Goal: Answer question/provide support

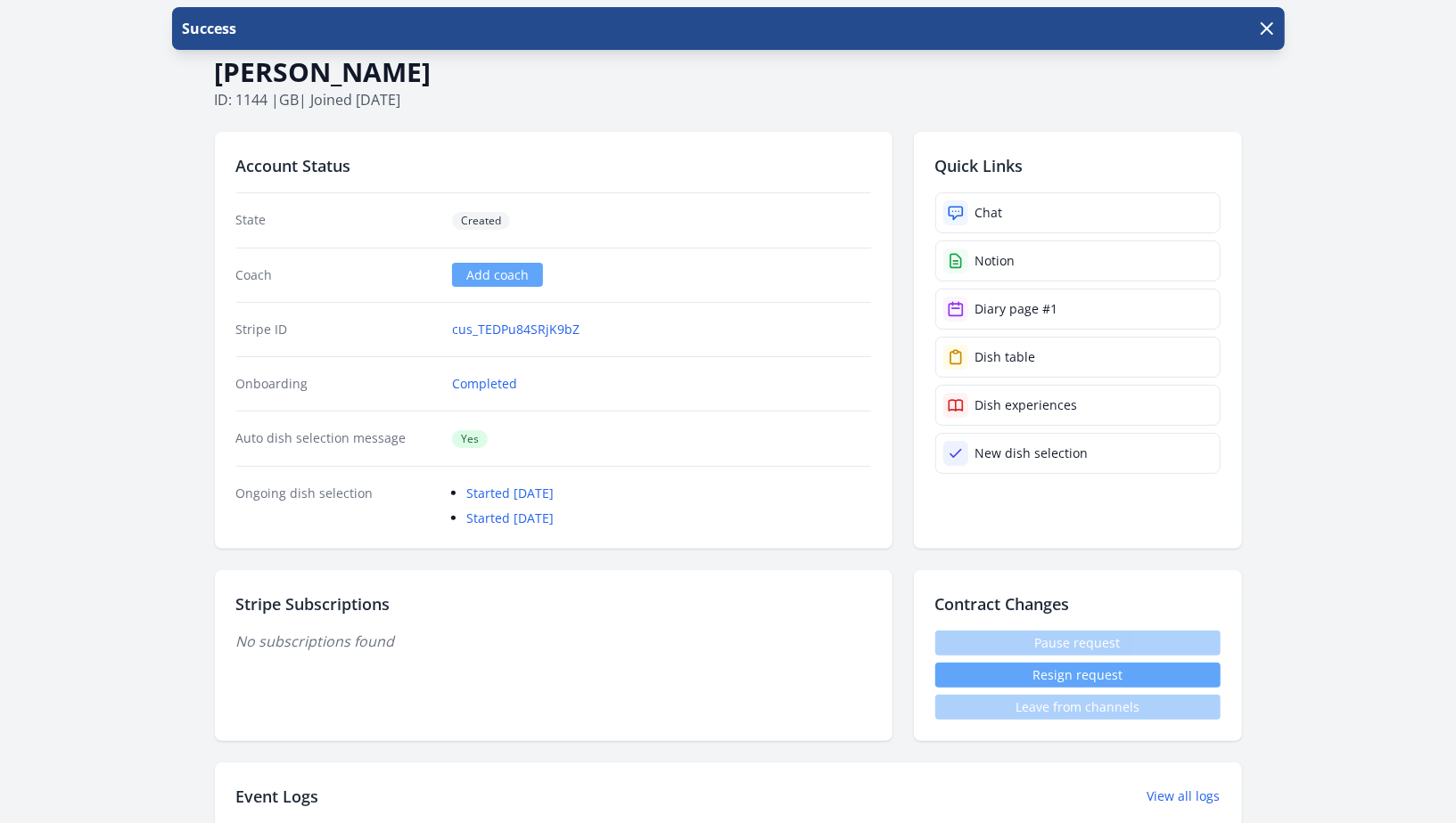
scroll to position [71, 0]
click at [1014, 212] on link "Chat" at bounding box center [1078, 213] width 286 height 41
click at [1084, 206] on link "Chat" at bounding box center [1078, 213] width 286 height 41
drag, startPoint x: 449, startPoint y: 101, endPoint x: 201, endPoint y: 78, distance: 249.1
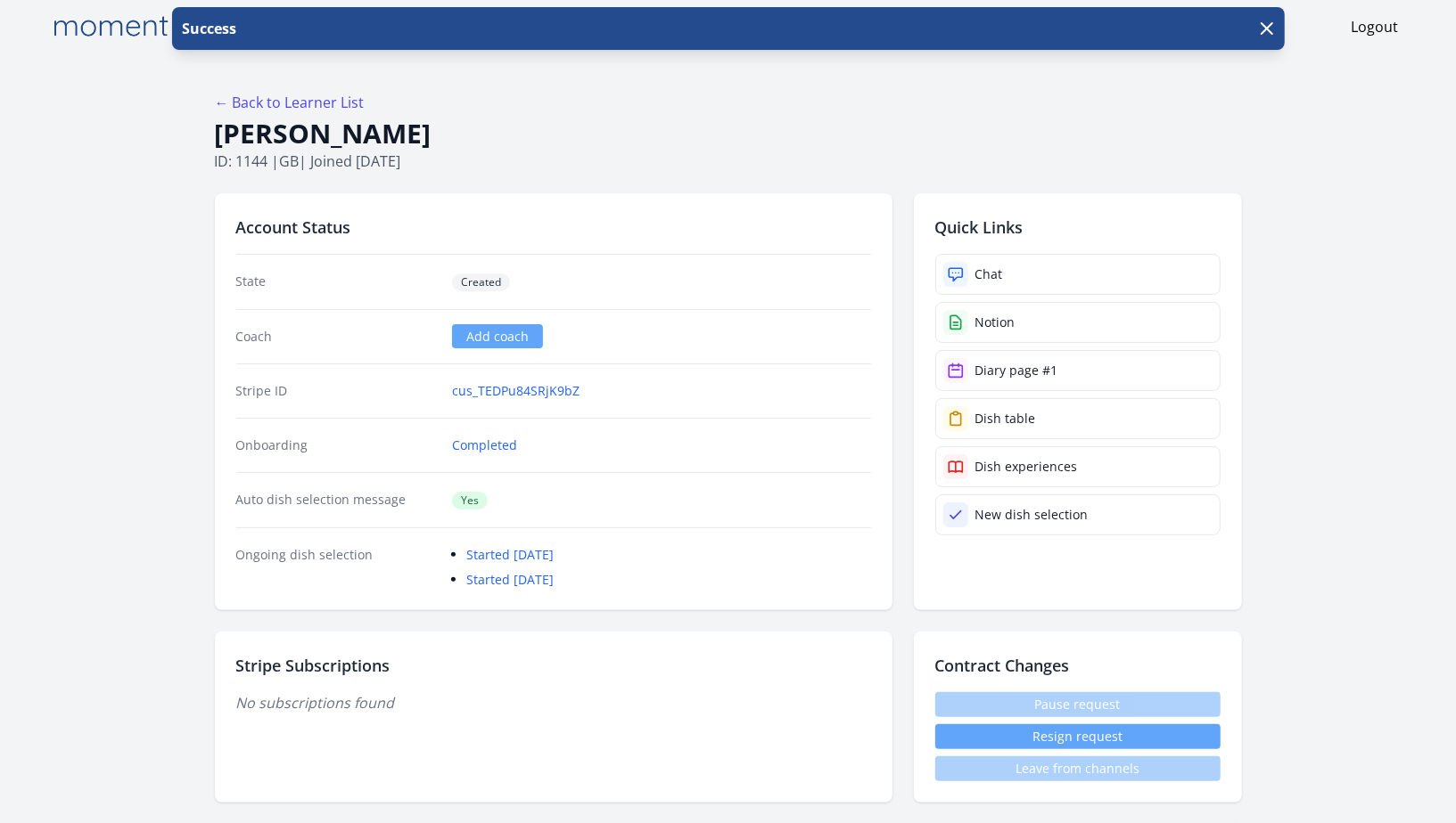
scroll to position [12, 0]
copy div "Lee Inman ID: 1144 | gb | Joined 12 days ago"
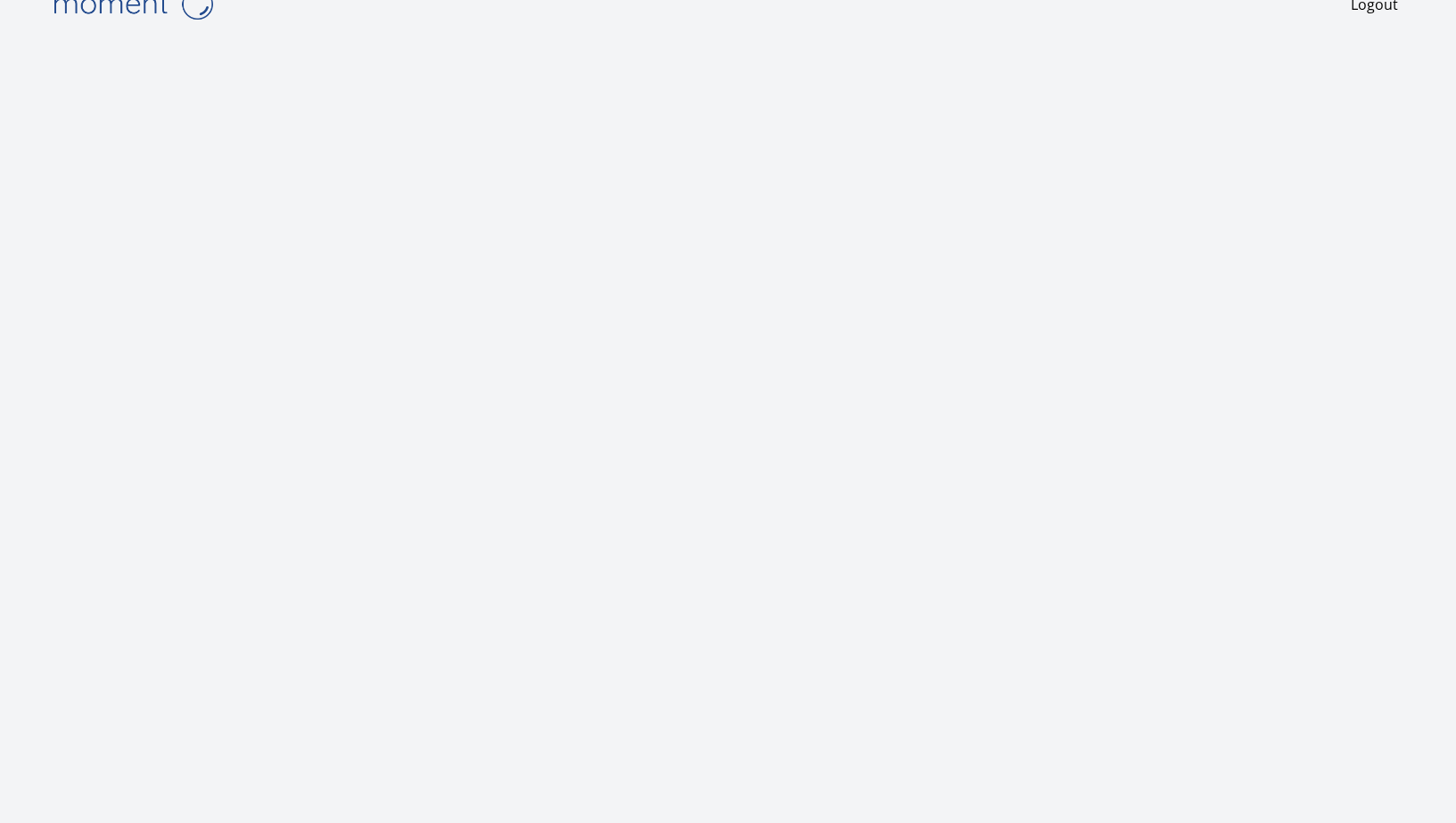
scroll to position [38, 0]
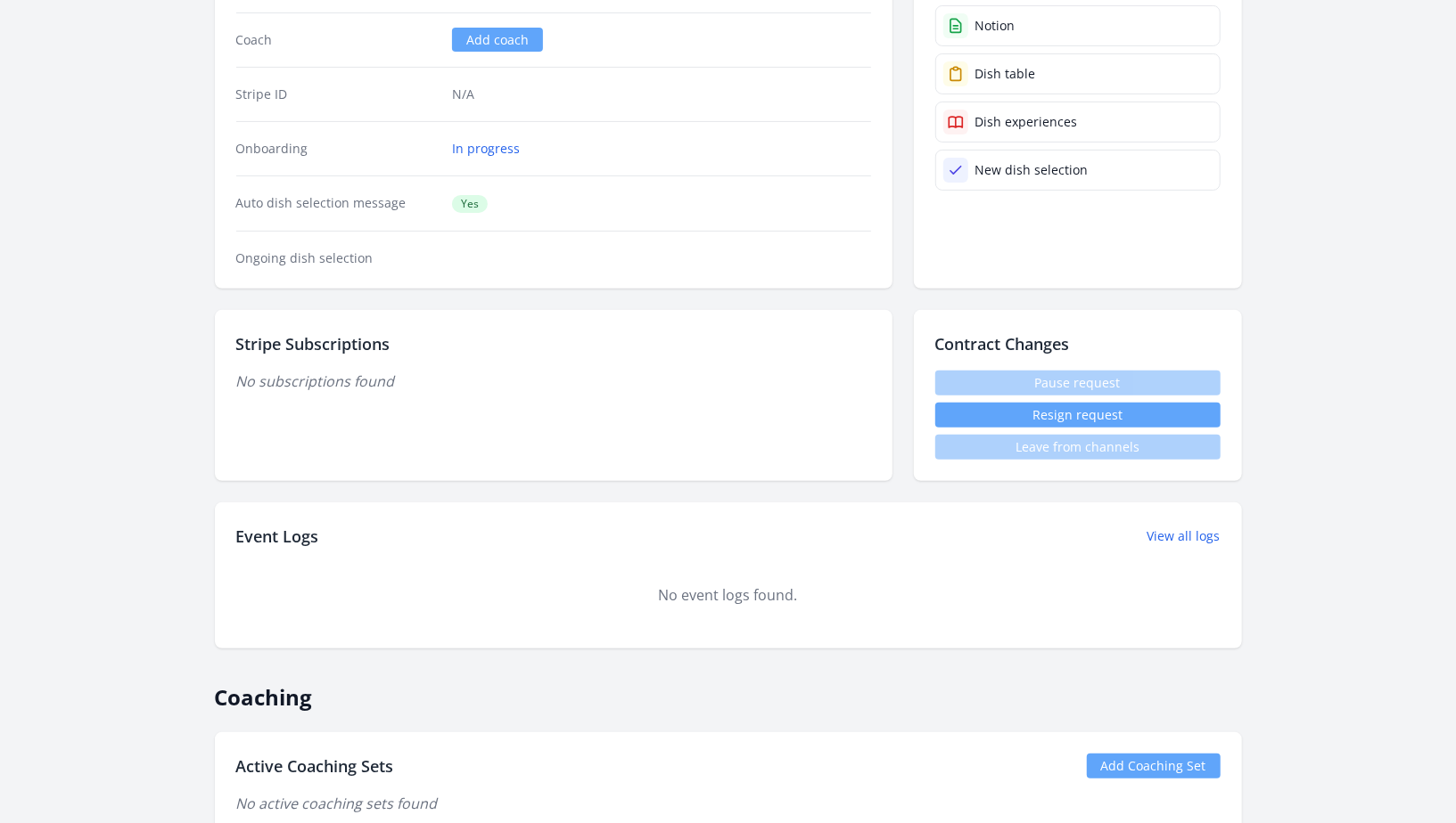
scroll to position [732, 0]
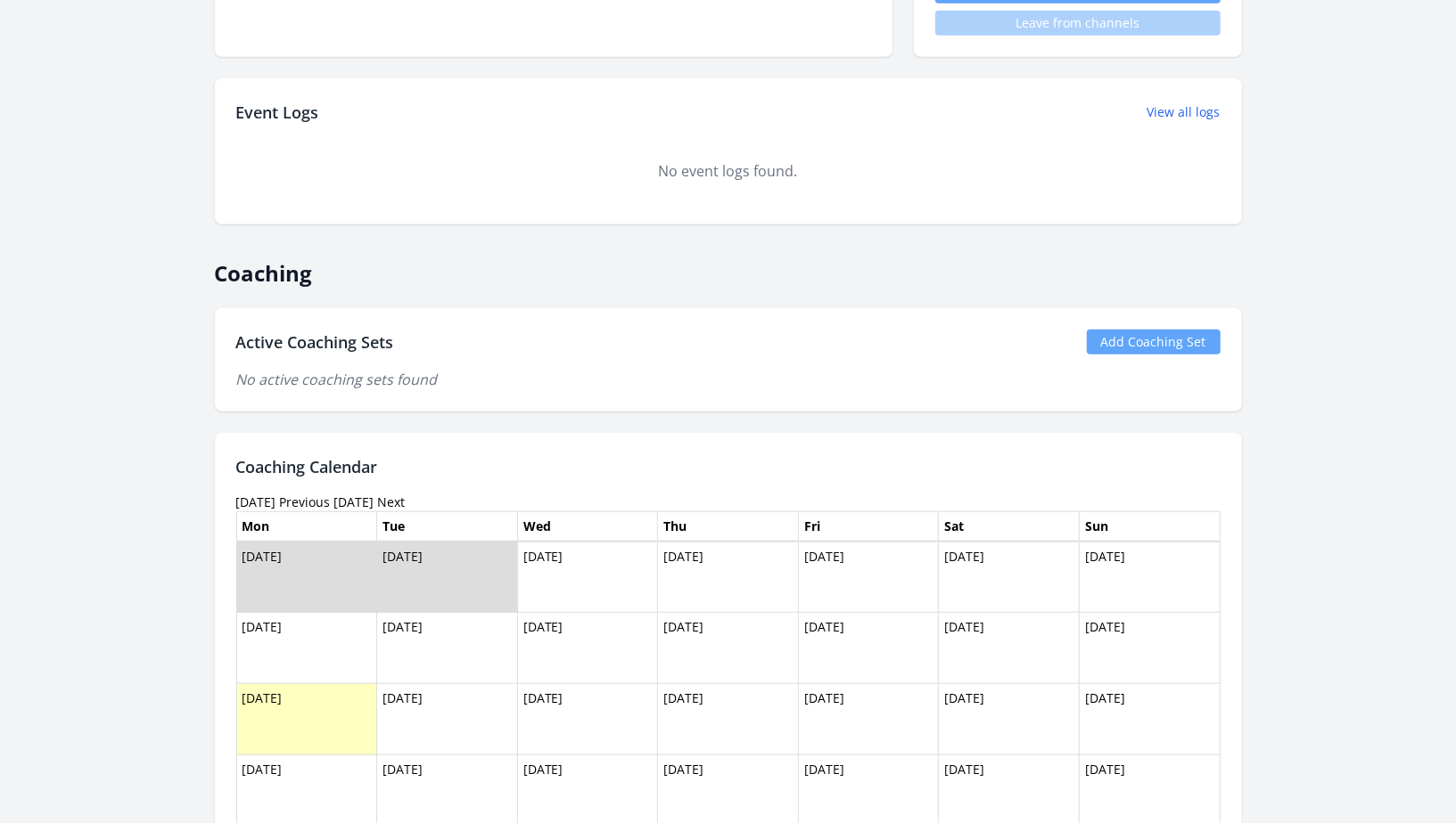
click at [1149, 346] on link "Add Coaching Set" at bounding box center [1153, 342] width 134 height 25
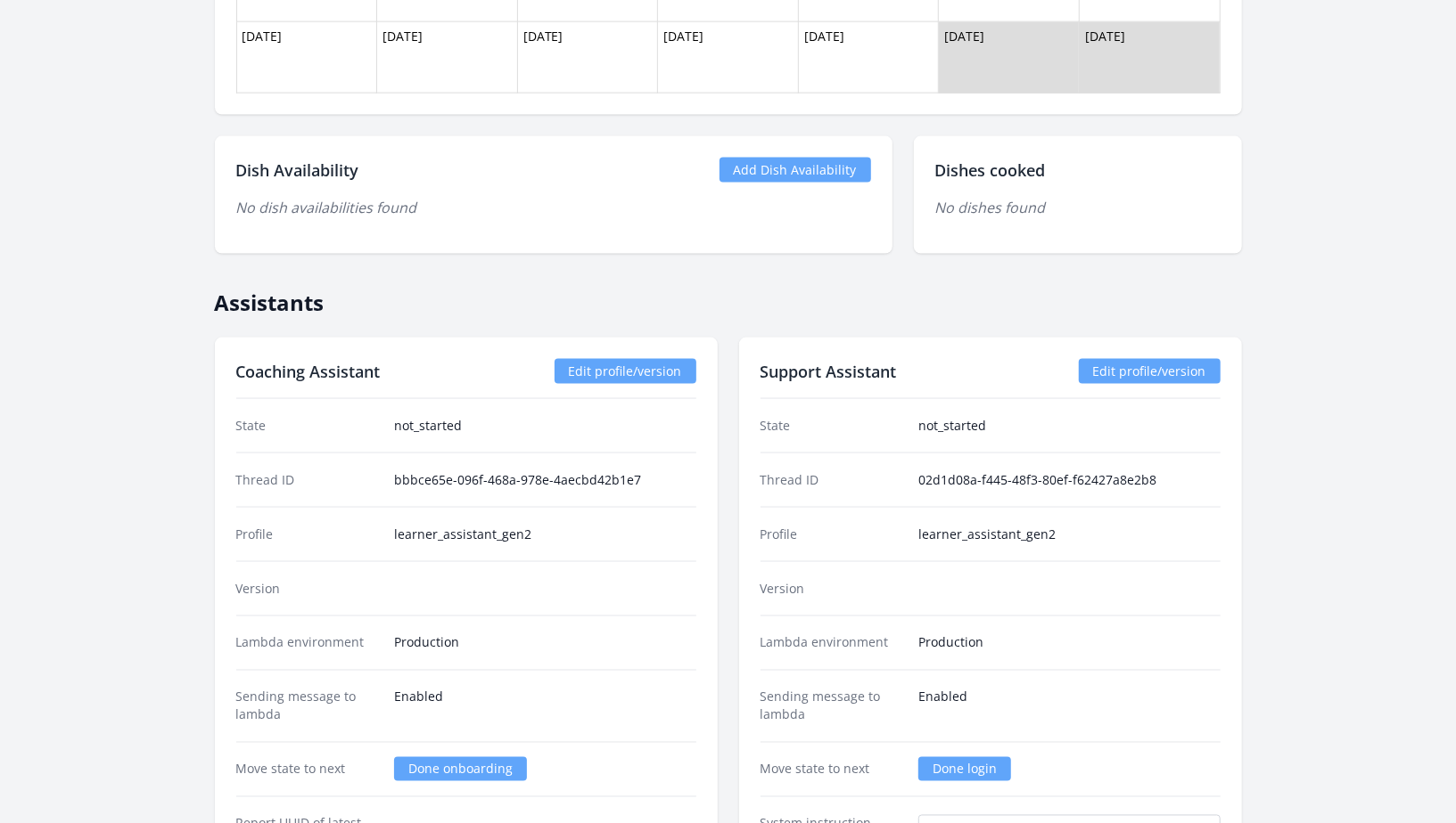
scroll to position [1537, 0]
click at [826, 167] on link "Add Dish Availability" at bounding box center [794, 169] width 152 height 25
click at [799, 174] on link "Add Dish Availability" at bounding box center [794, 169] width 152 height 25
click at [838, 169] on link "Add Dish Availability" at bounding box center [794, 169] width 152 height 25
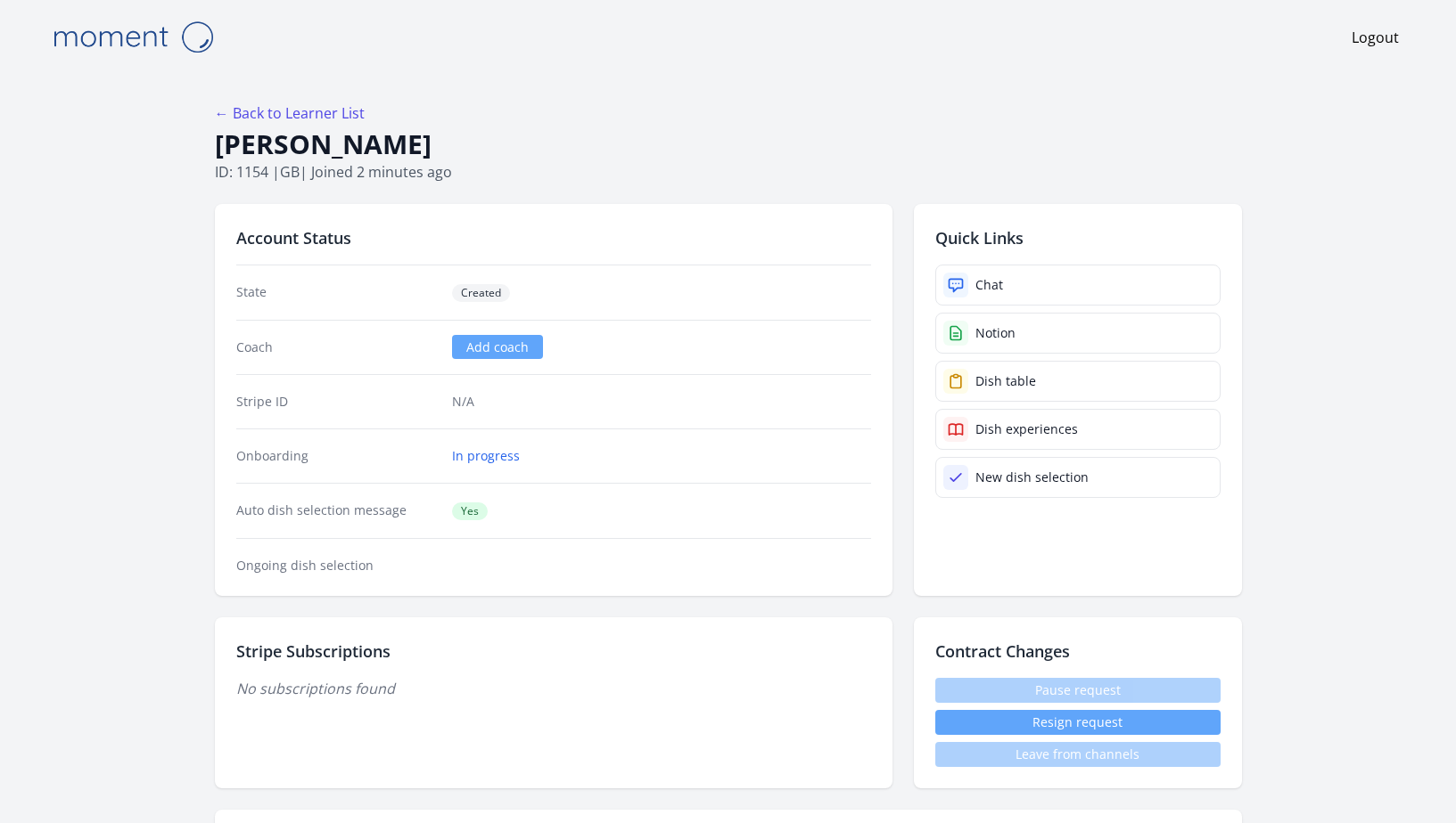
scroll to position [1537, 0]
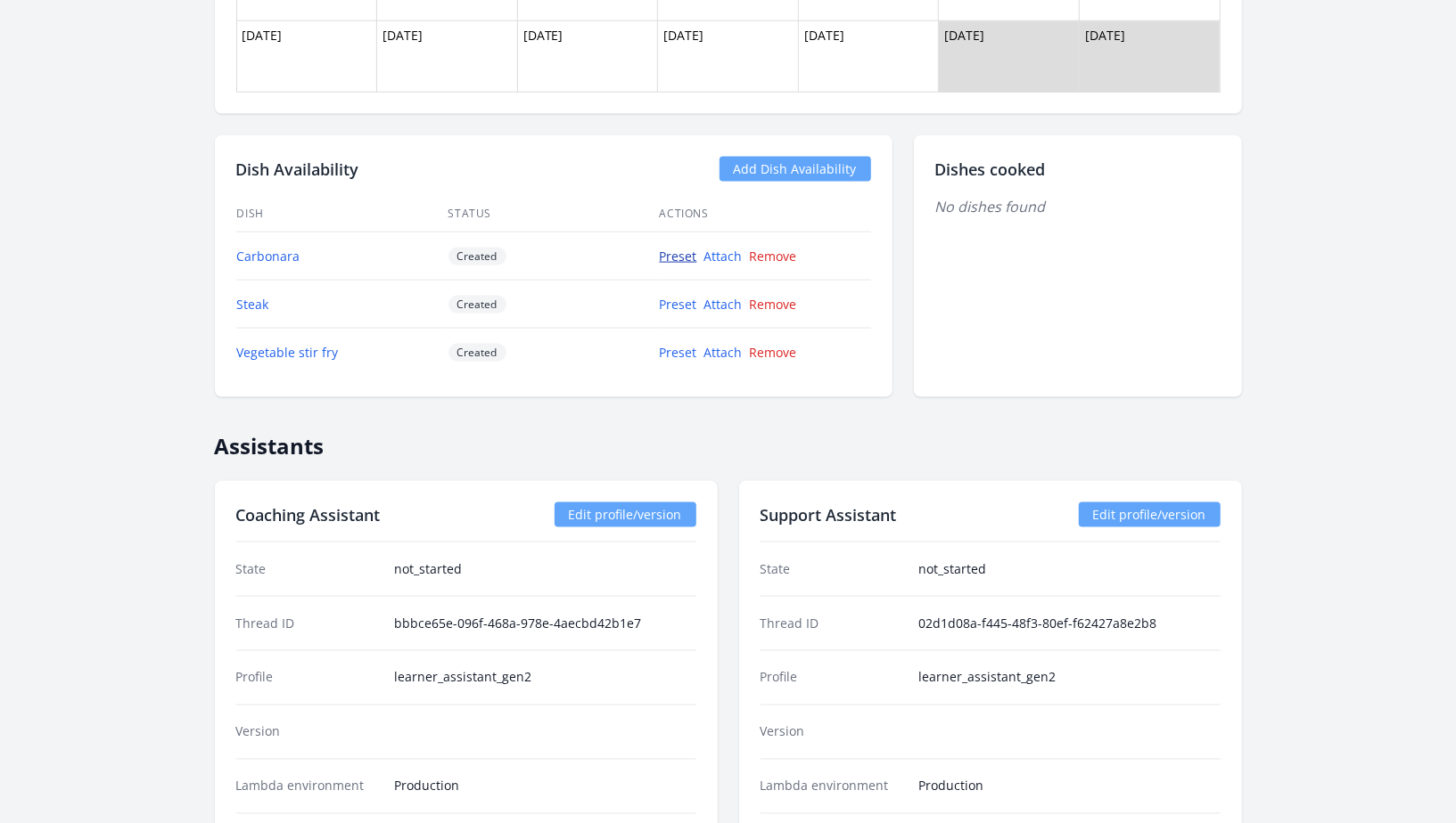
click at [673, 253] on link "Preset" at bounding box center [678, 256] width 38 height 17
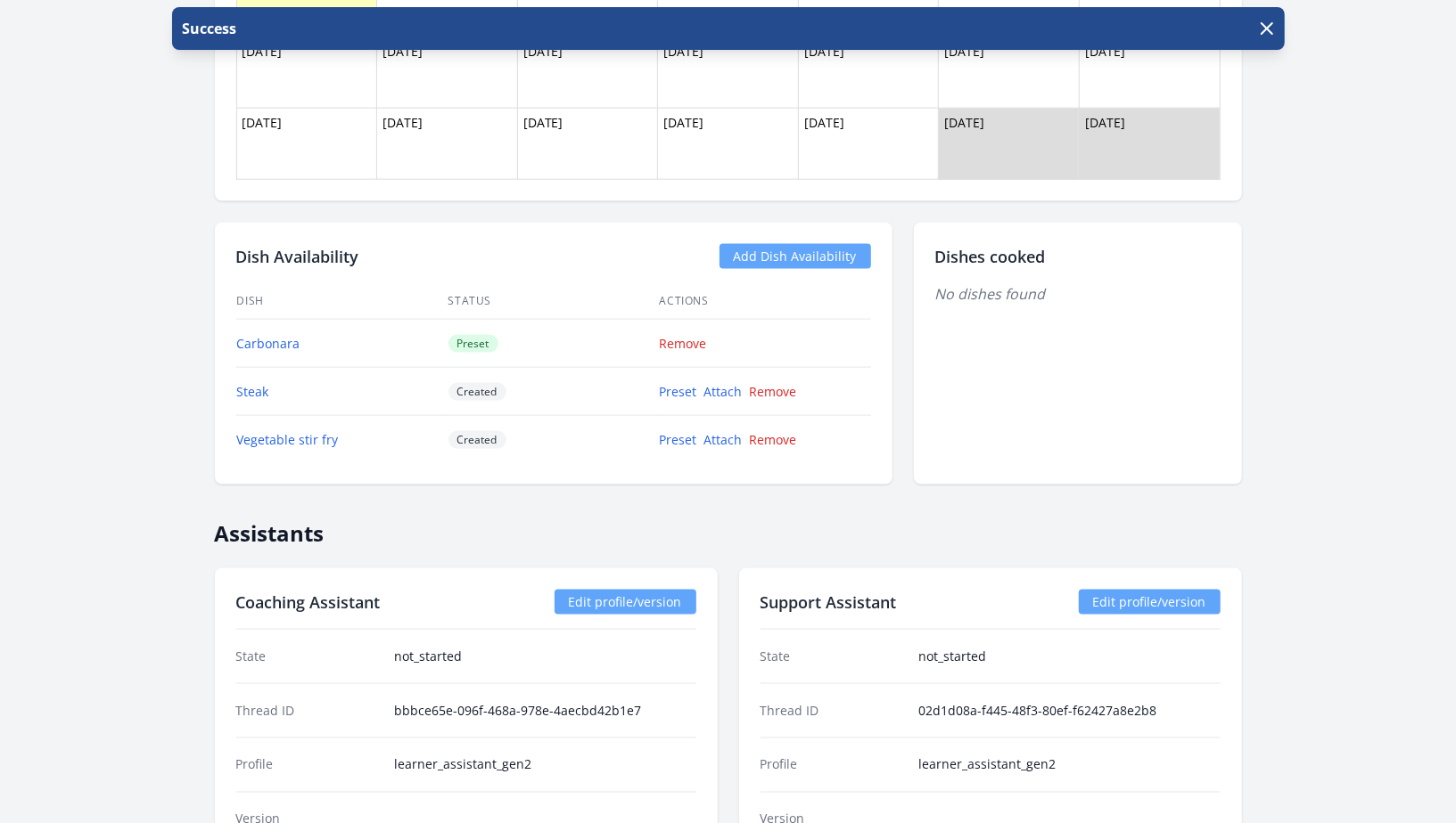
scroll to position [1646, 0]
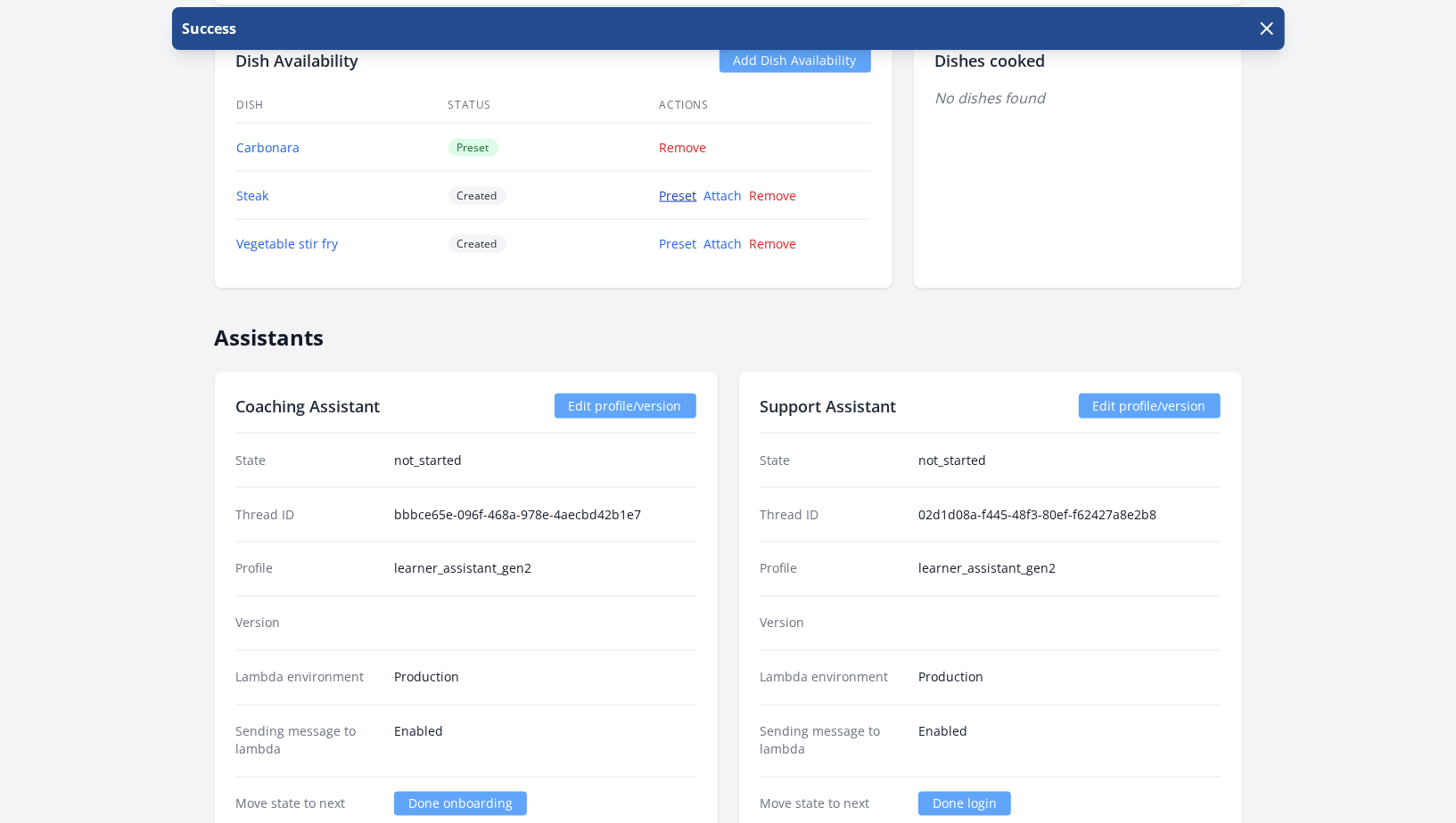
click at [679, 195] on link "Preset" at bounding box center [678, 195] width 38 height 17
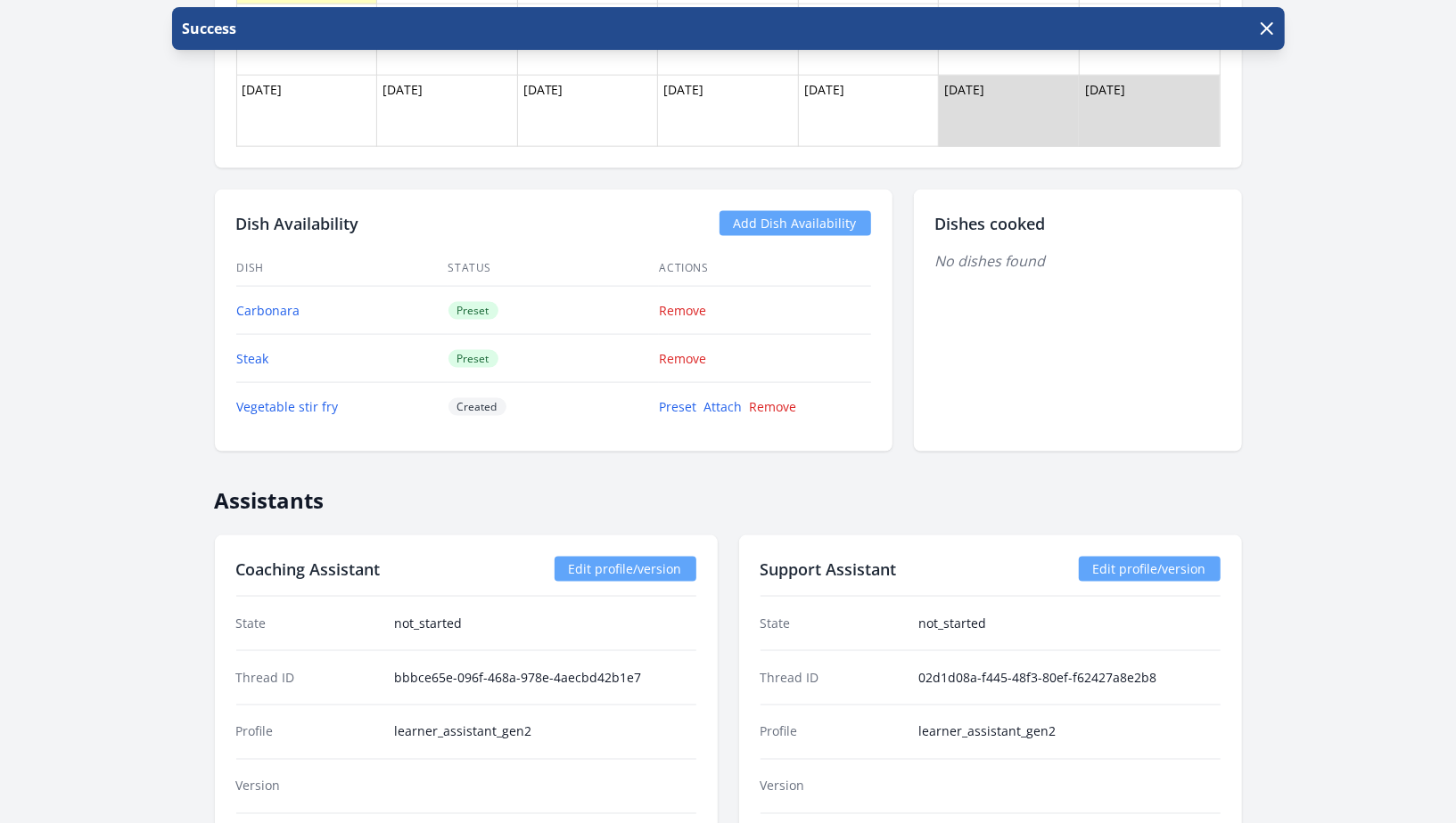
scroll to position [1399, 0]
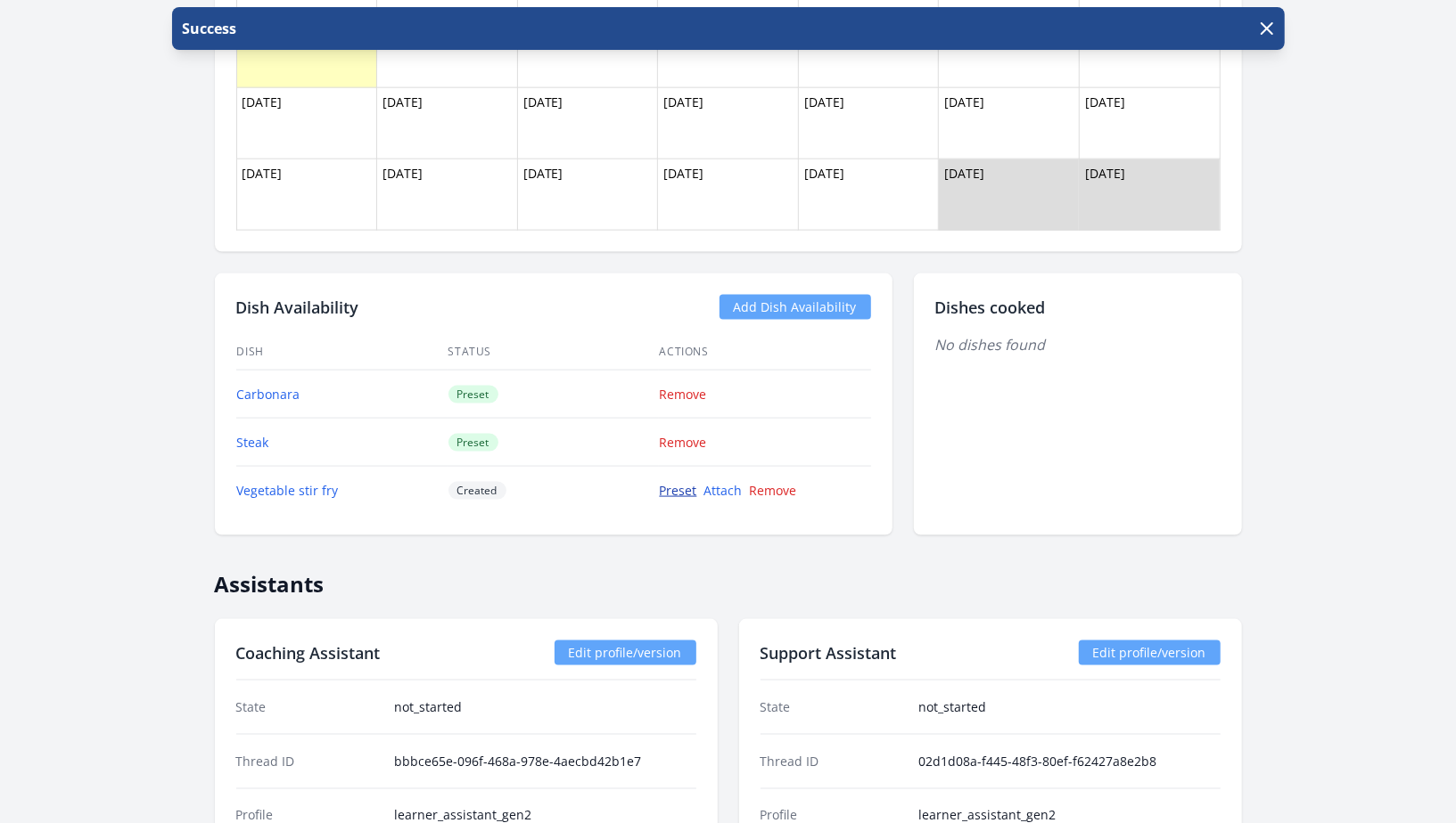
click at [671, 489] on link "Preset" at bounding box center [678, 490] width 38 height 17
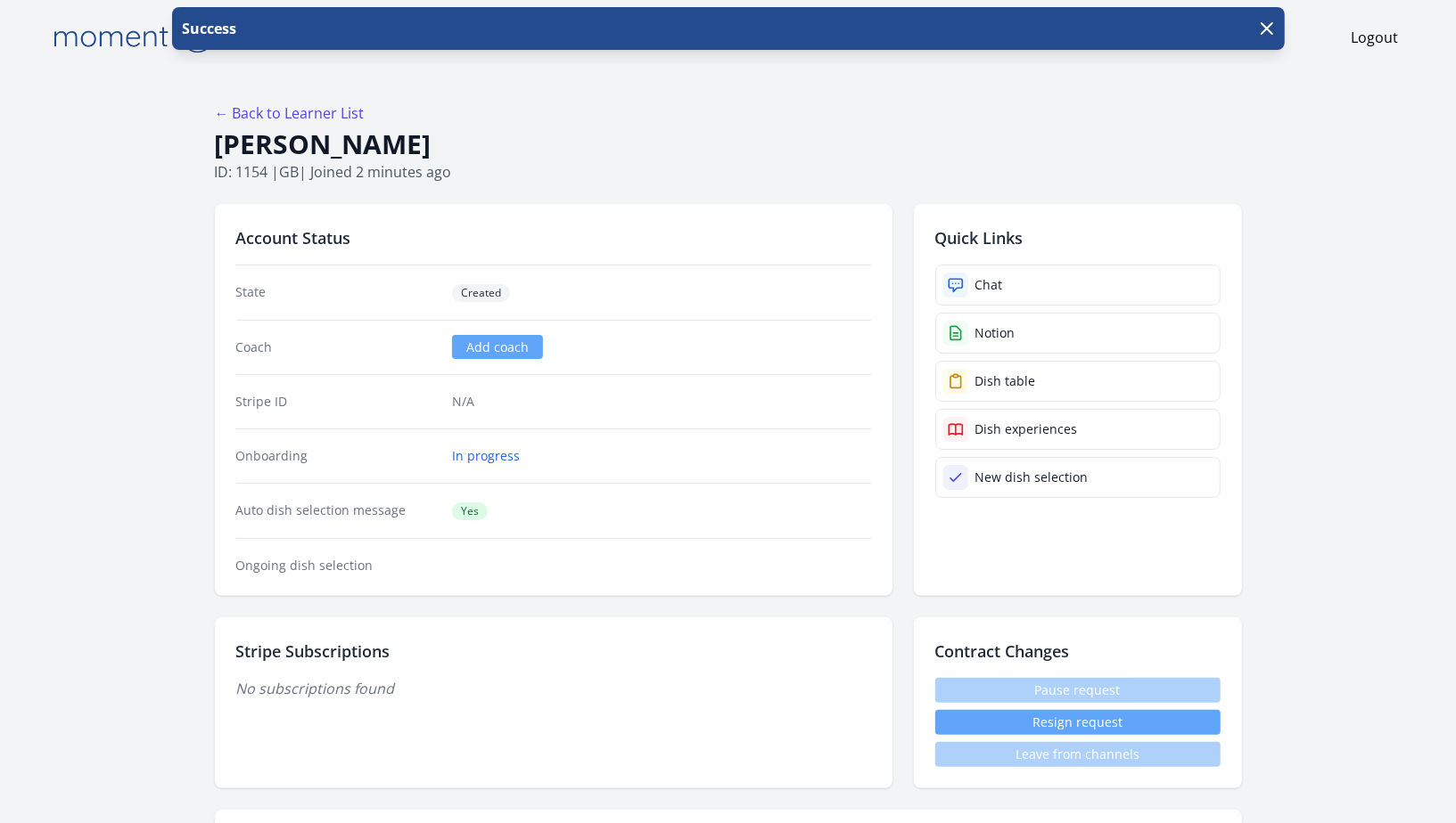
click at [1260, 33] on icon "button" at bounding box center [1267, 29] width 22 height 22
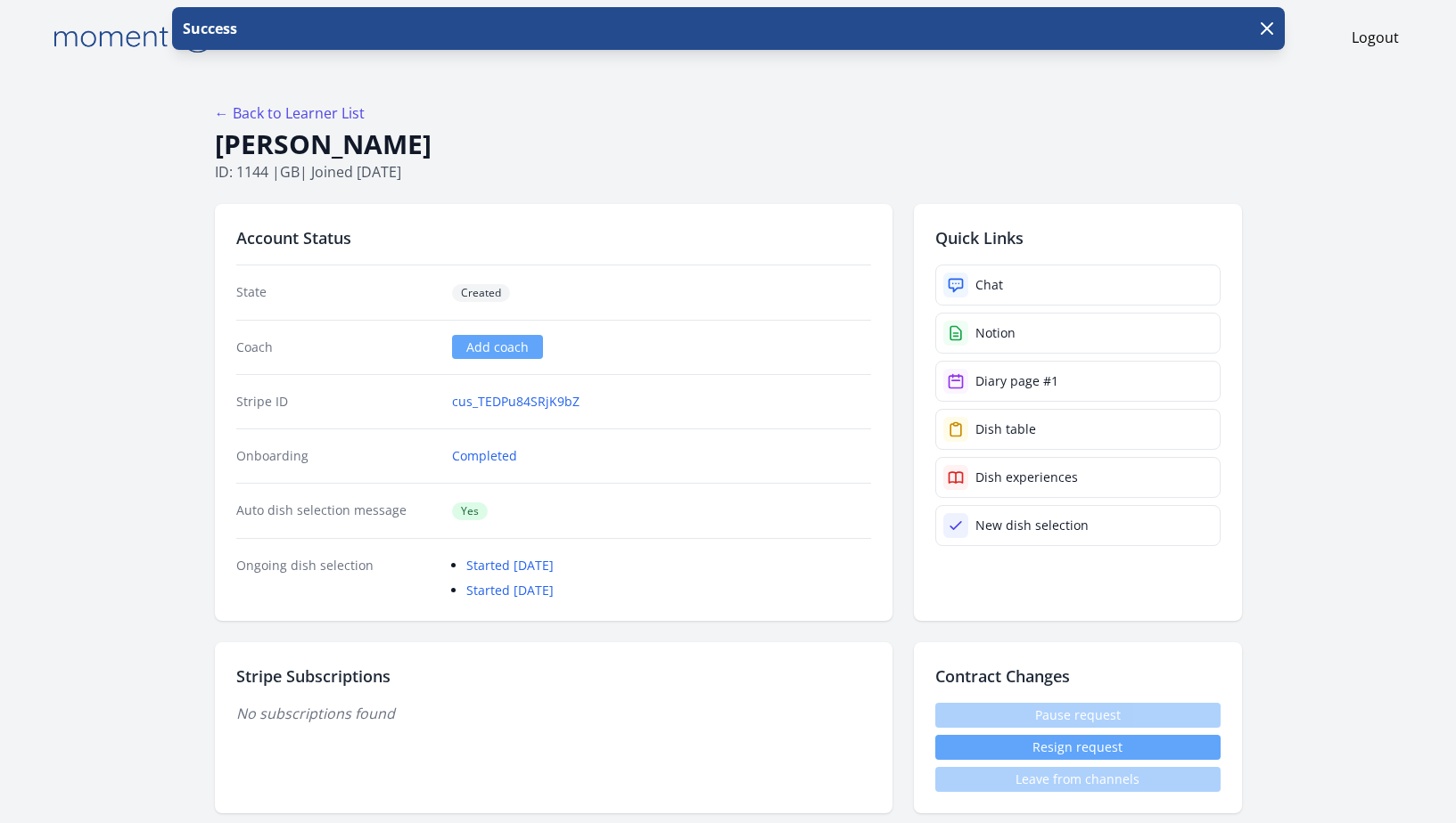
scroll to position [12, 0]
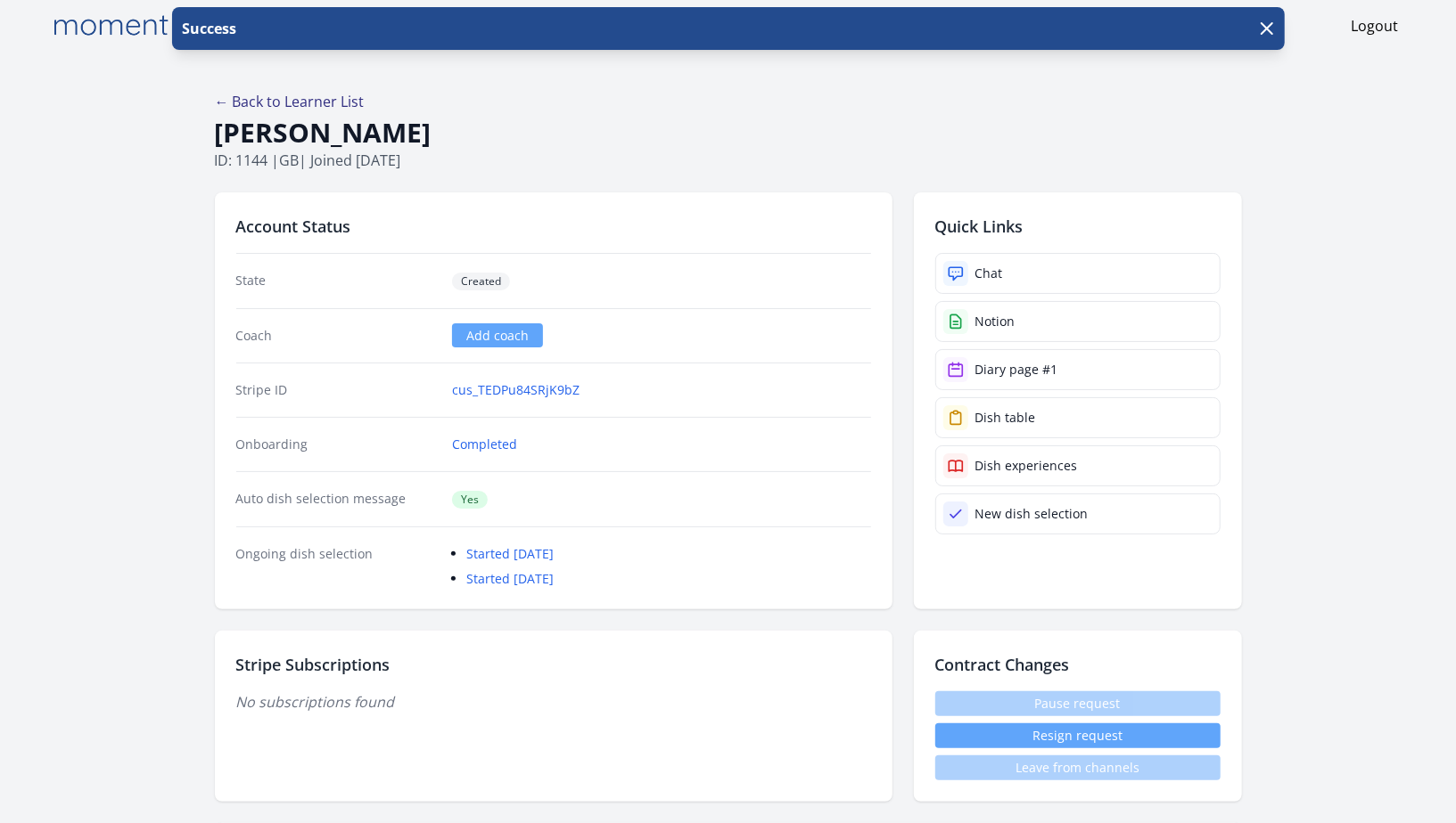
click at [247, 106] on link "← Back to Learner List" at bounding box center [290, 102] width 150 height 20
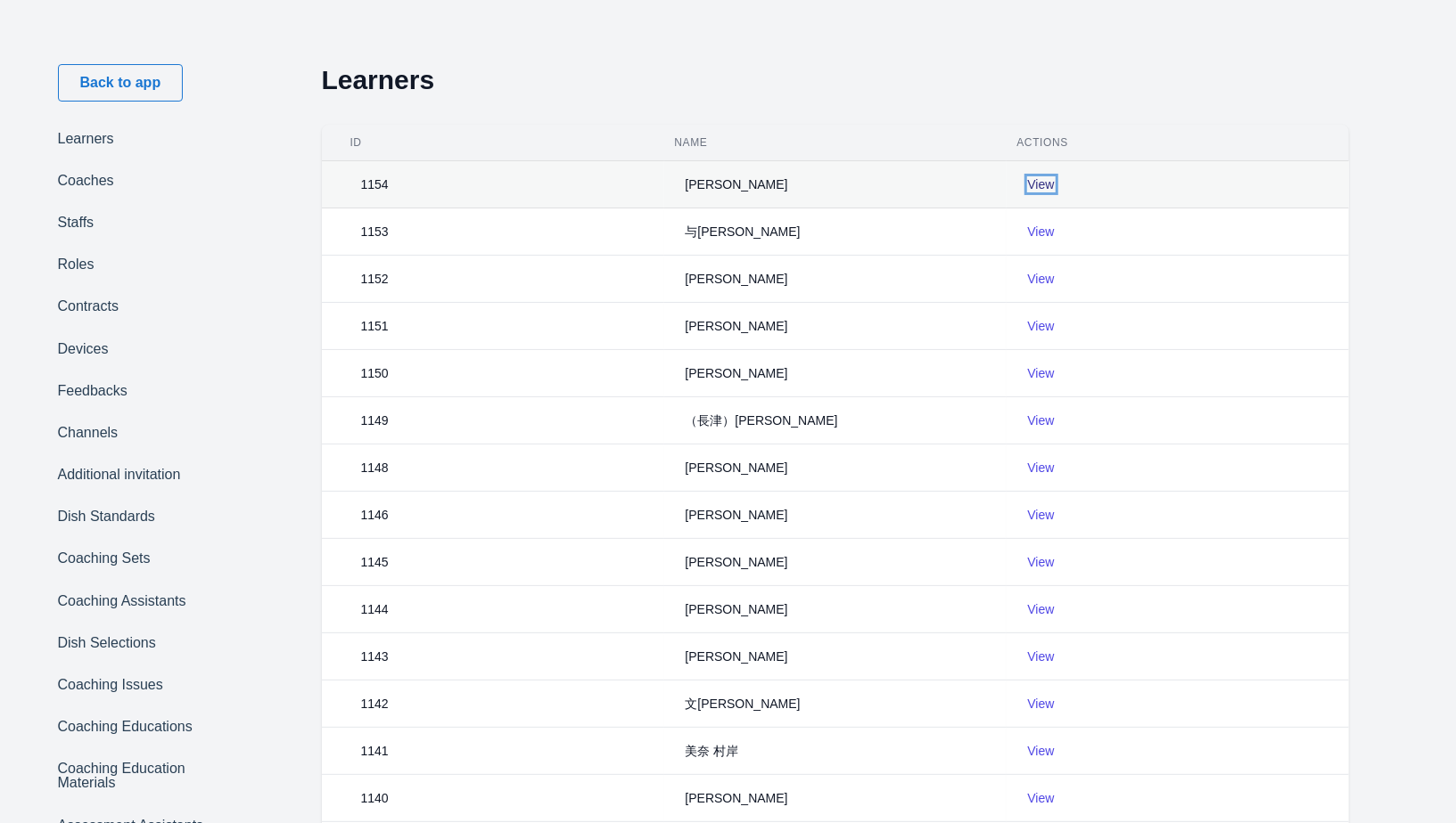
click at [1030, 177] on link "View" at bounding box center [1040, 184] width 27 height 14
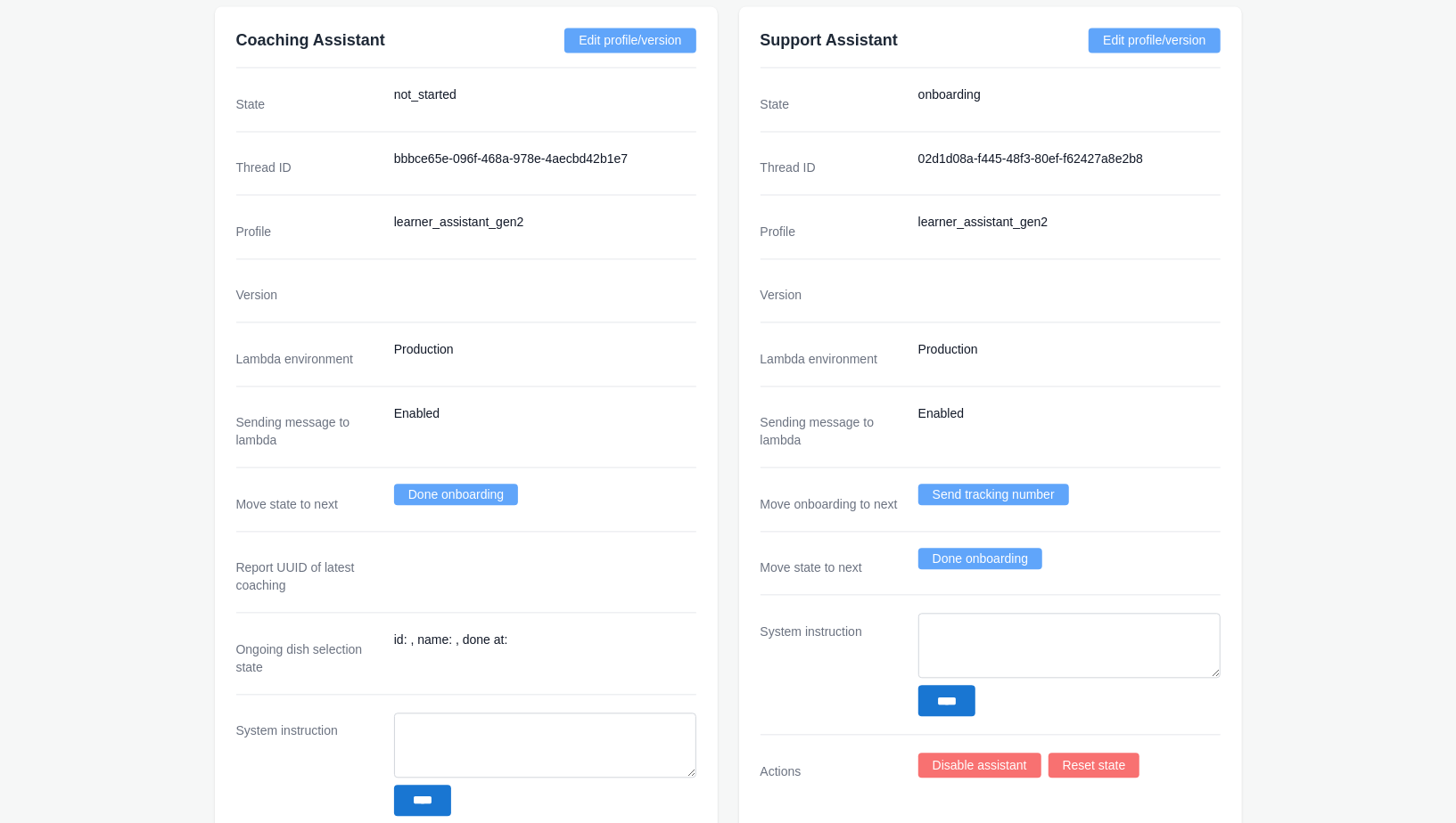
scroll to position [2368, 0]
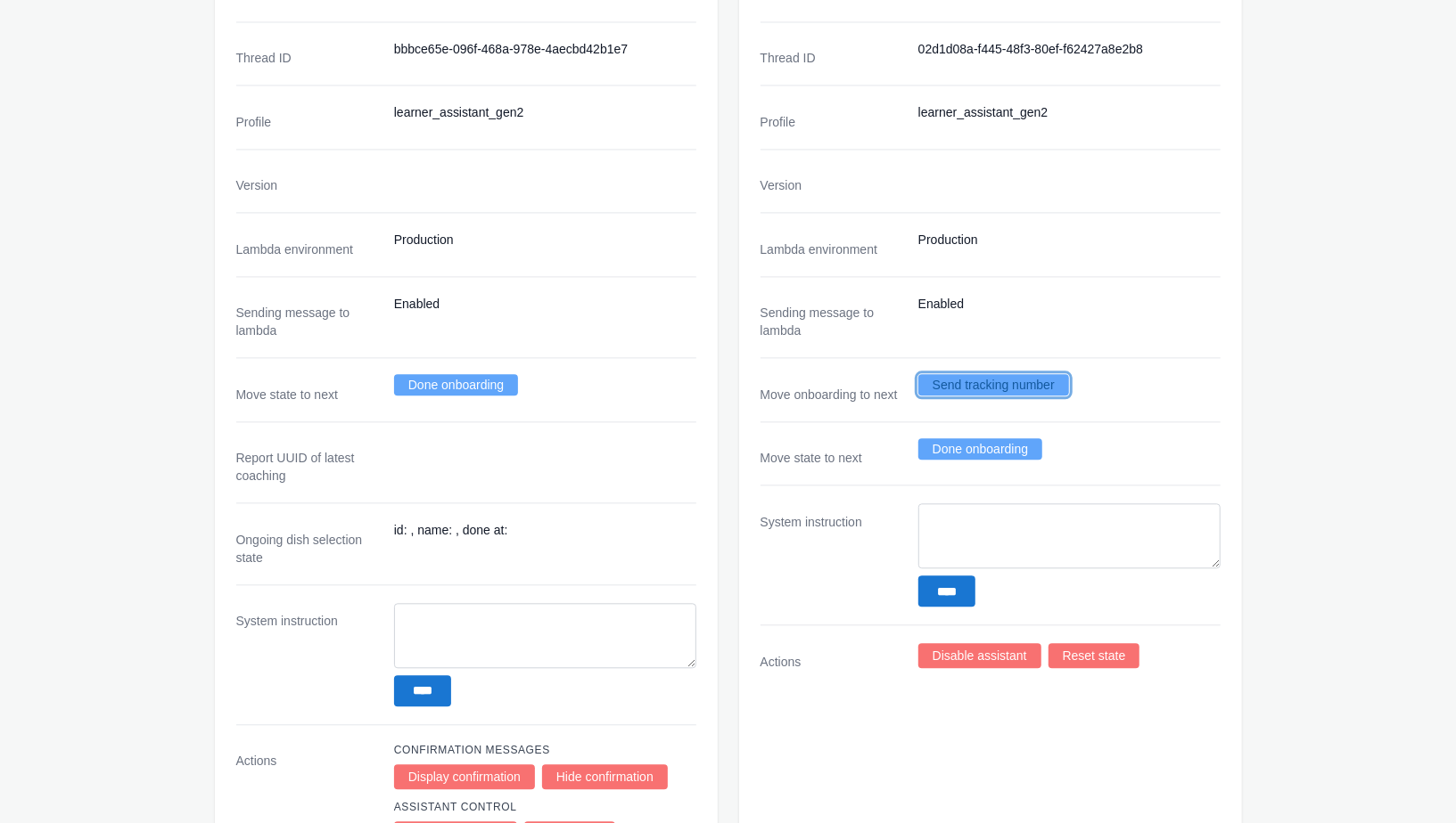
click at [1039, 374] on link "Send tracking number" at bounding box center [994, 385] width 151 height 22
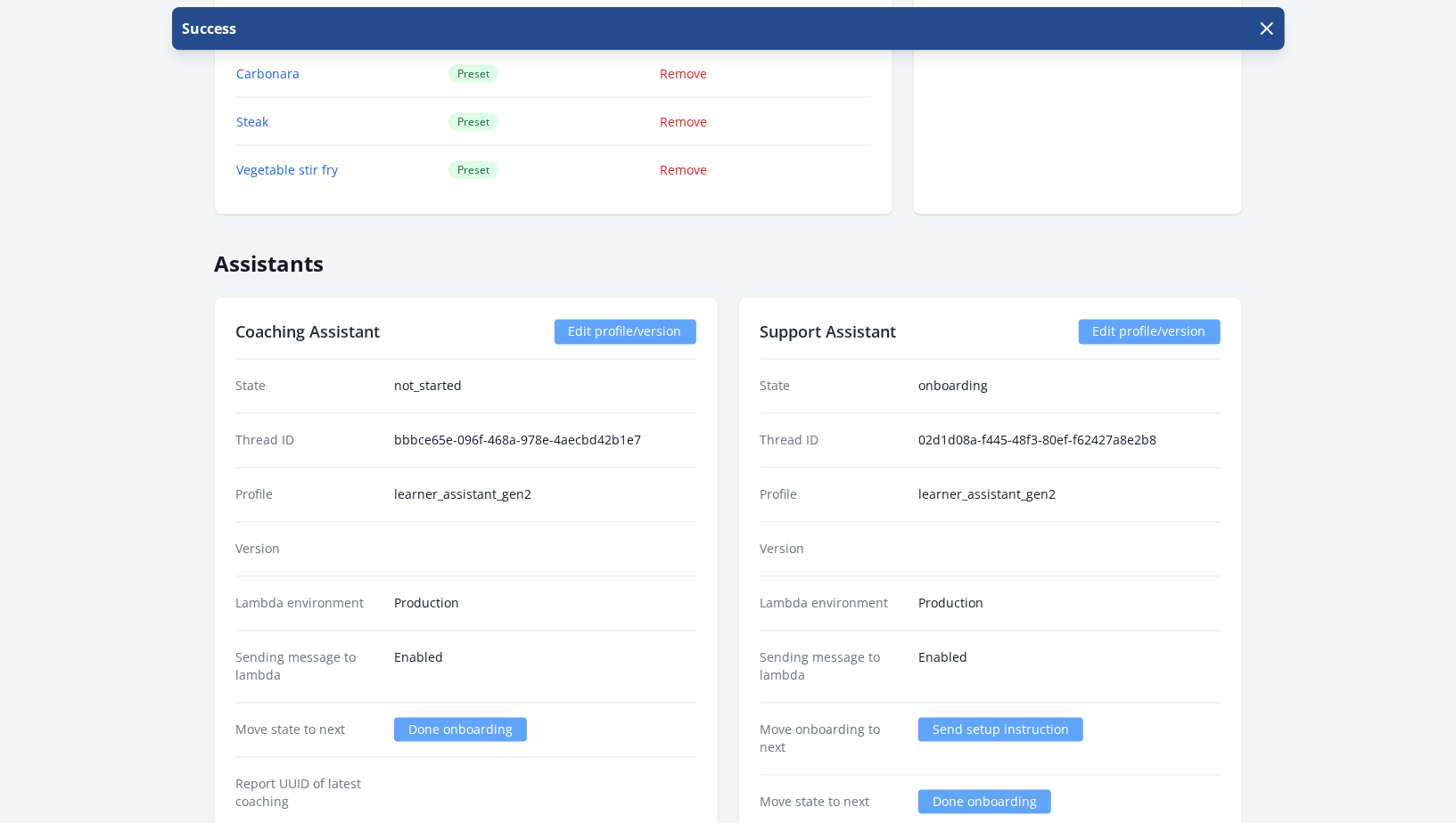
scroll to position [2342, 0]
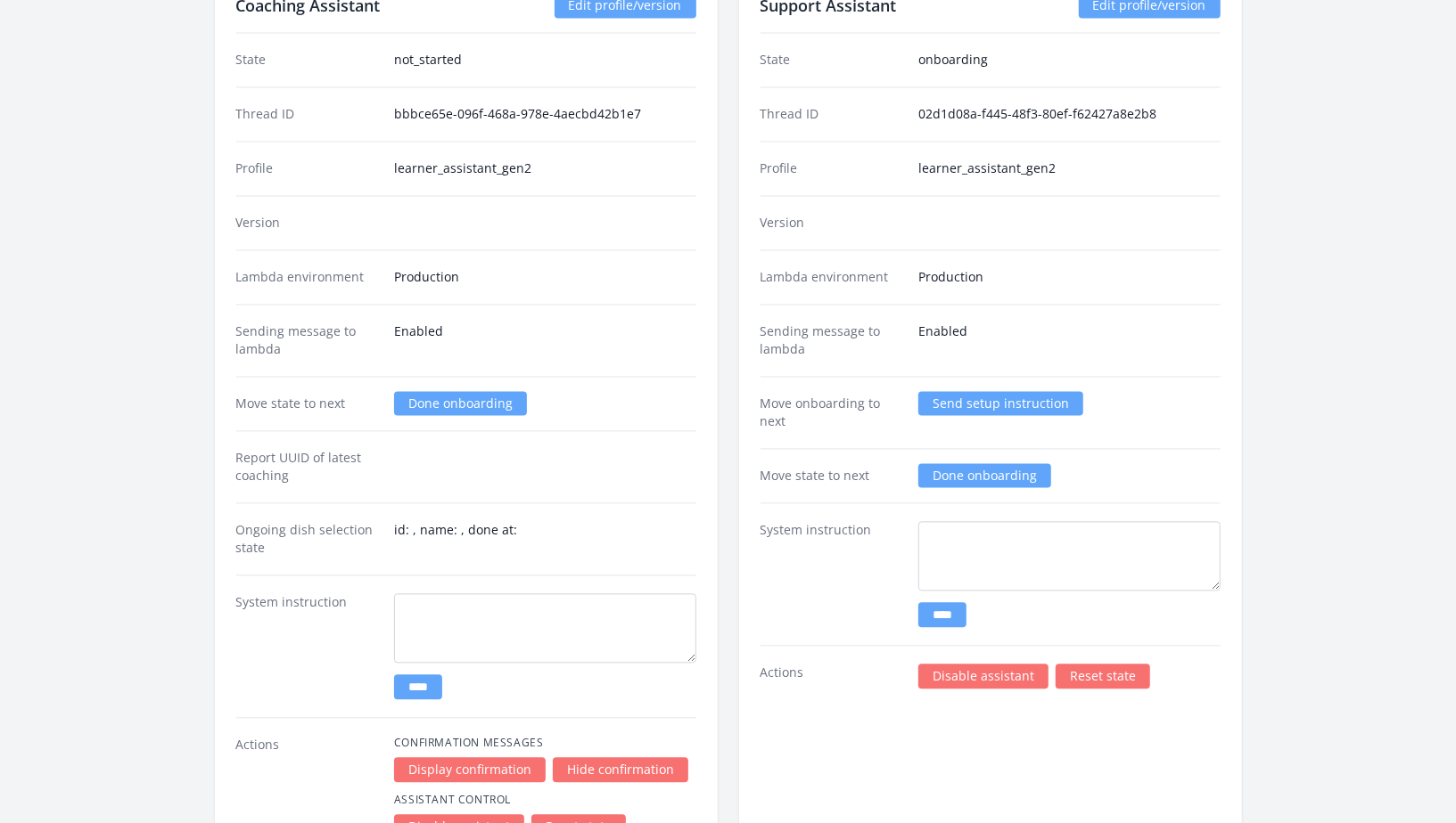
scroll to position [2219, 0]
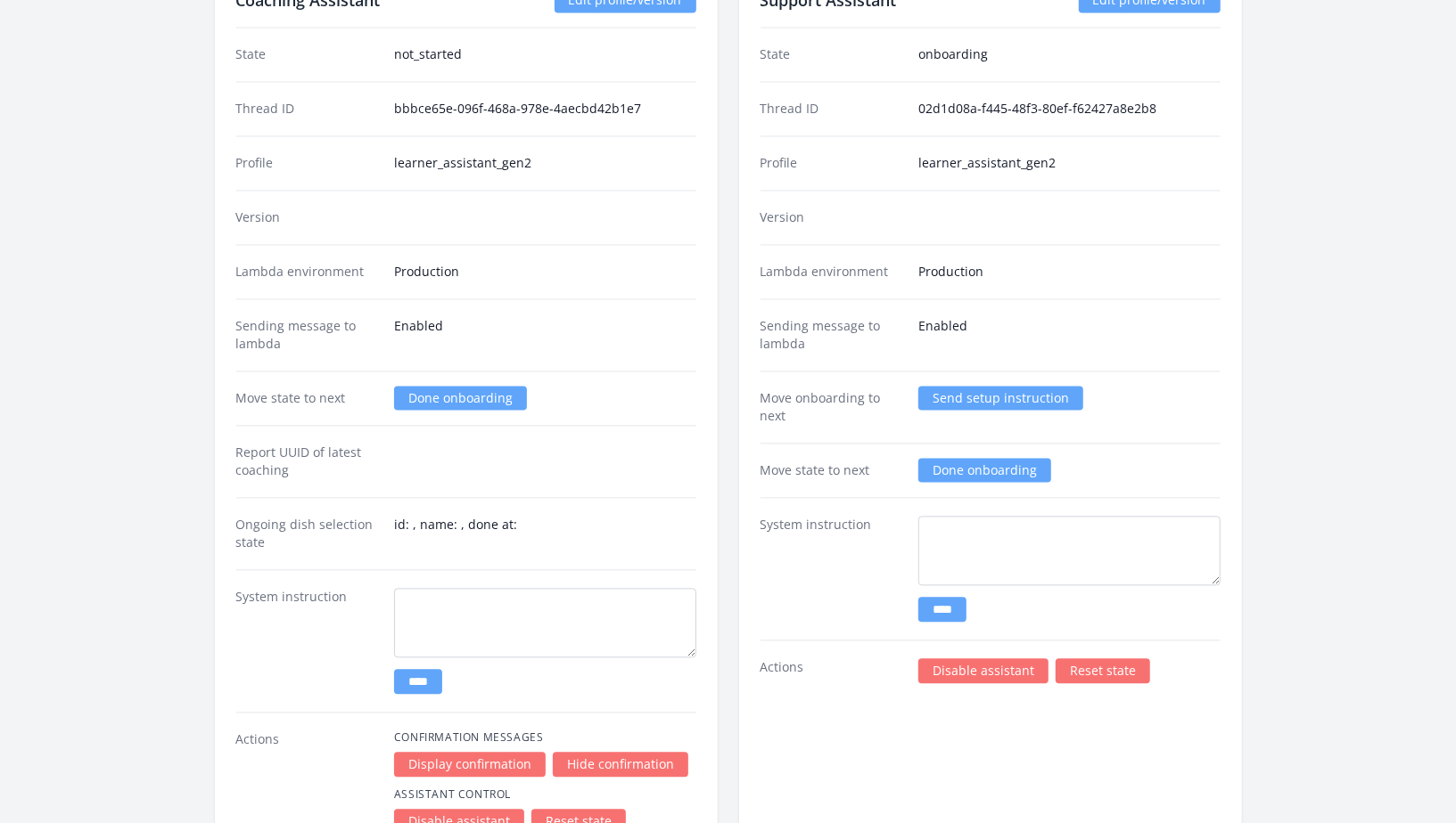
click at [976, 386] on link "Send setup instruction" at bounding box center [1001, 398] width 165 height 24
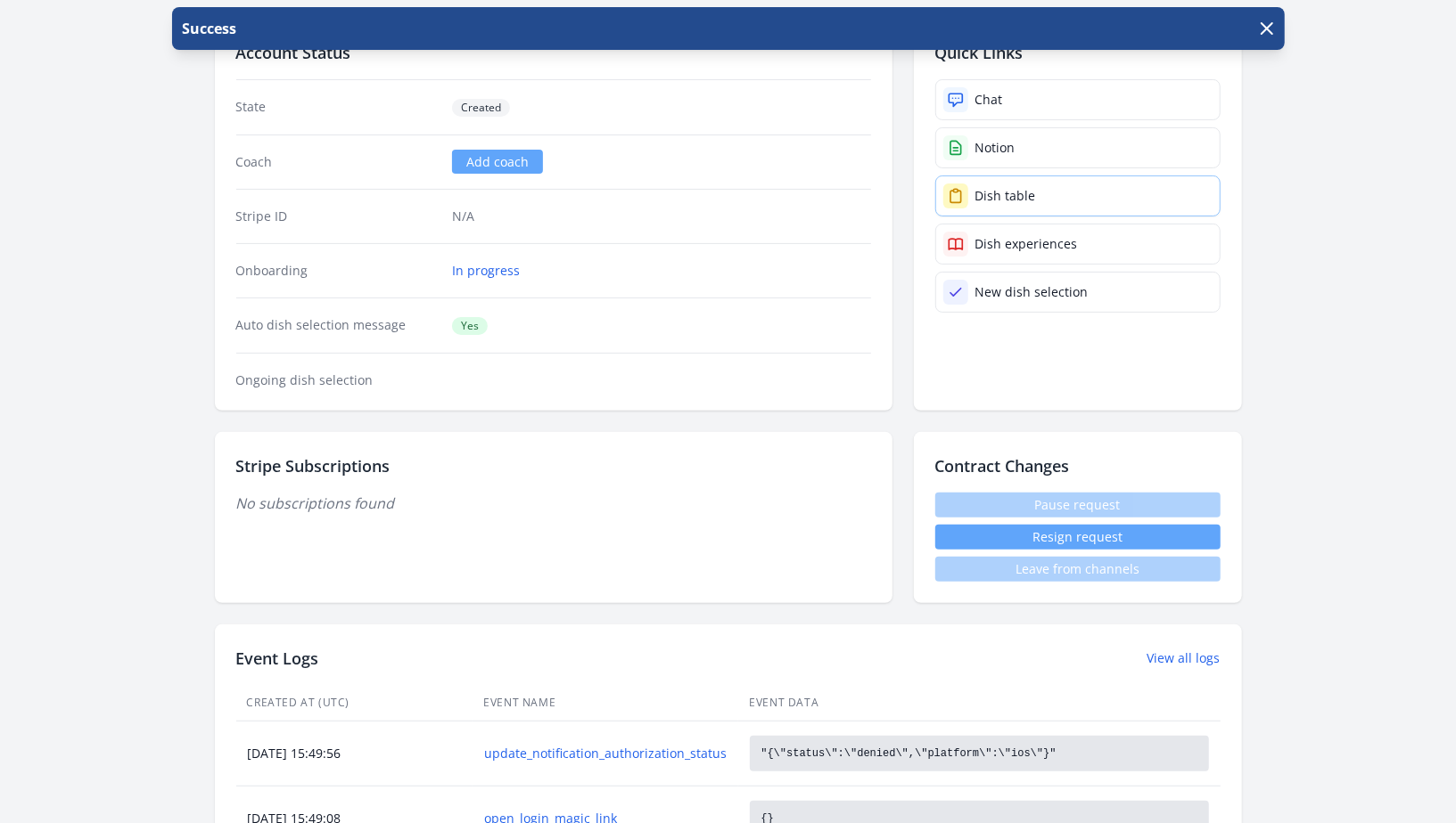
scroll to position [228, 0]
